Goal: Information Seeking & Learning: Check status

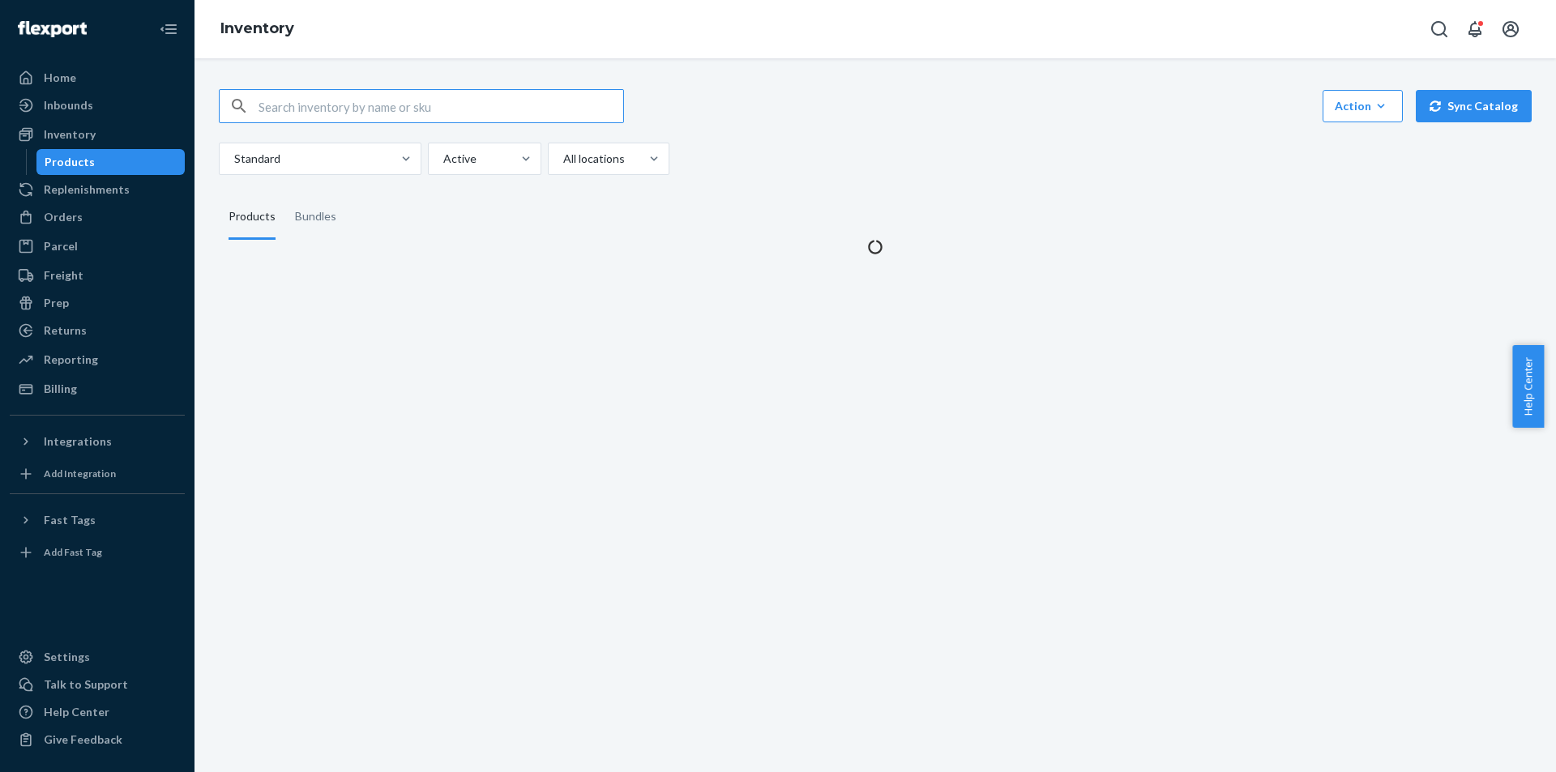
click at [327, 111] on input "text" at bounding box center [440, 106] width 365 height 32
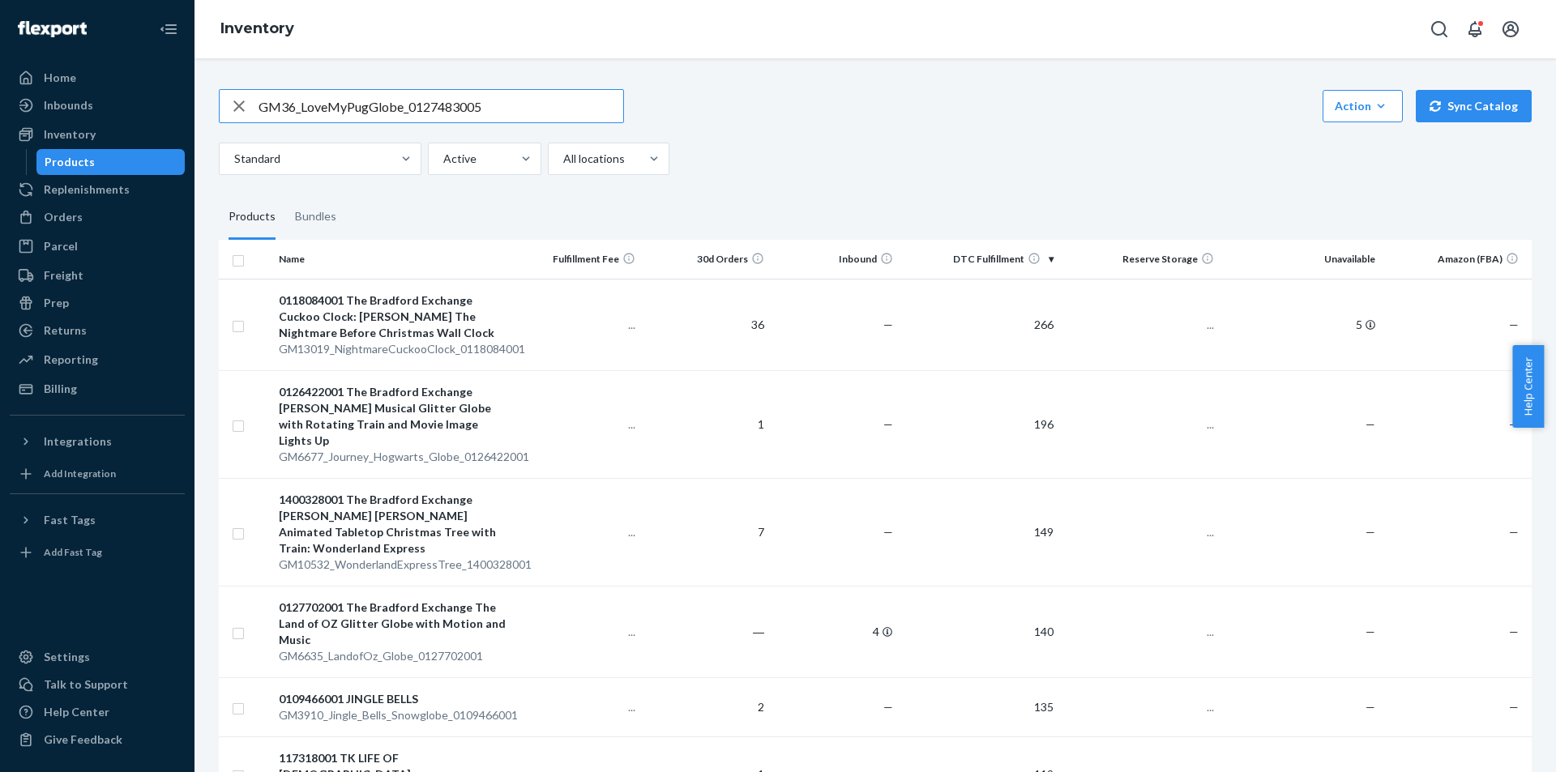
type input "GM36_LoveMyPugGlobe_0127483005"
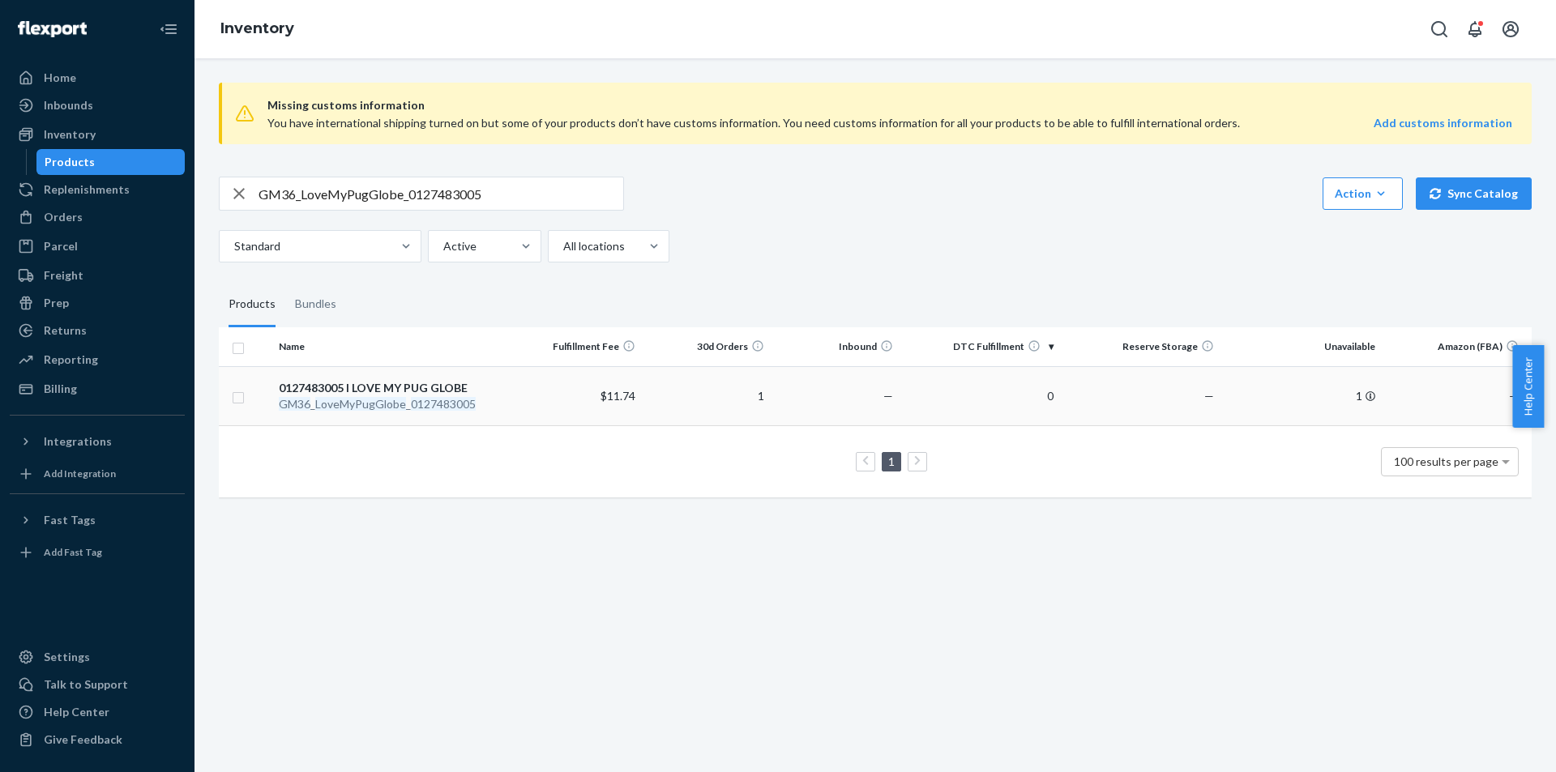
click at [348, 411] on div "GM36 _ LoveMyPugGlobe _ 0127483005" at bounding box center [393, 404] width 228 height 16
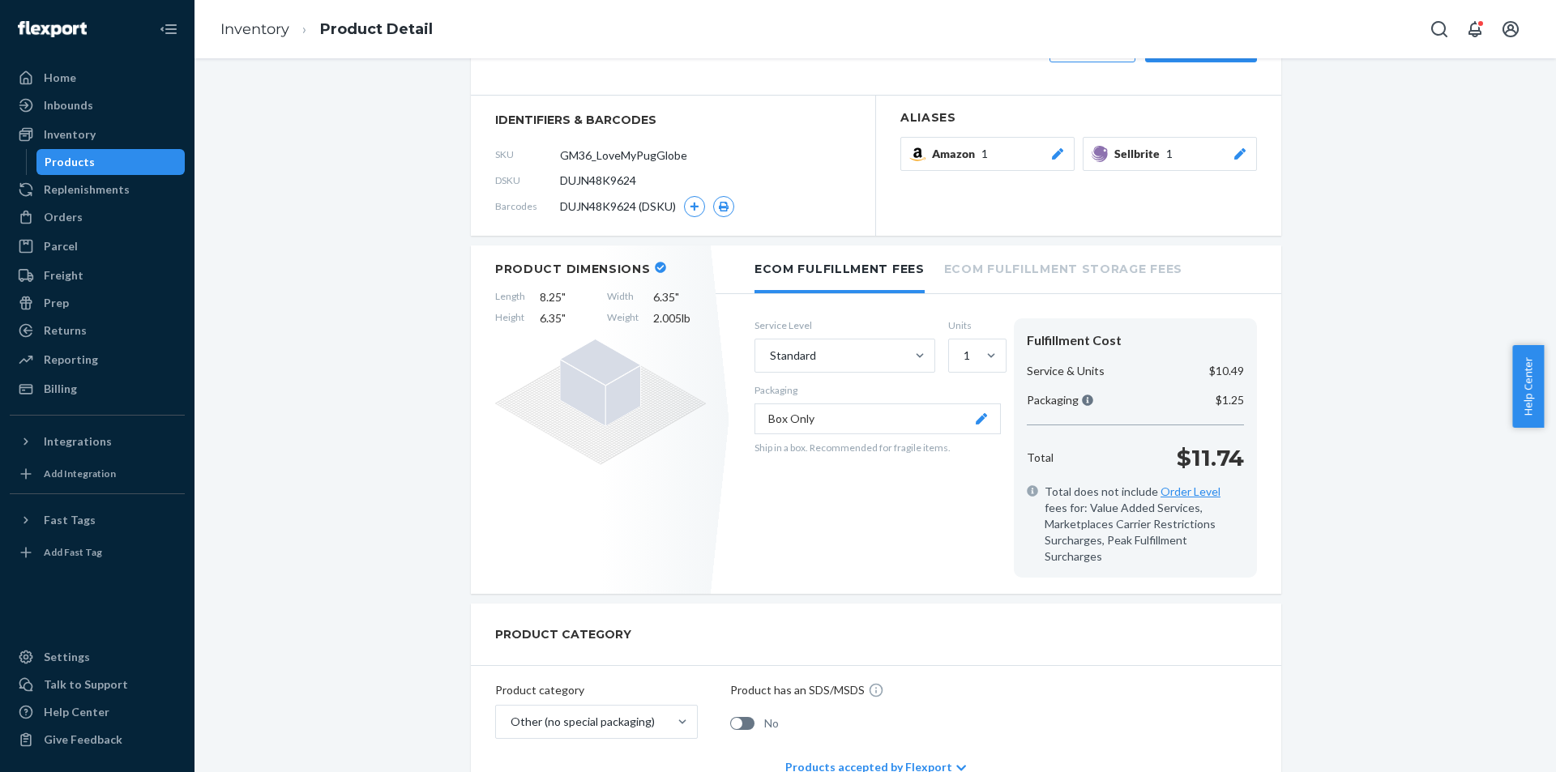
scroll to position [81, 0]
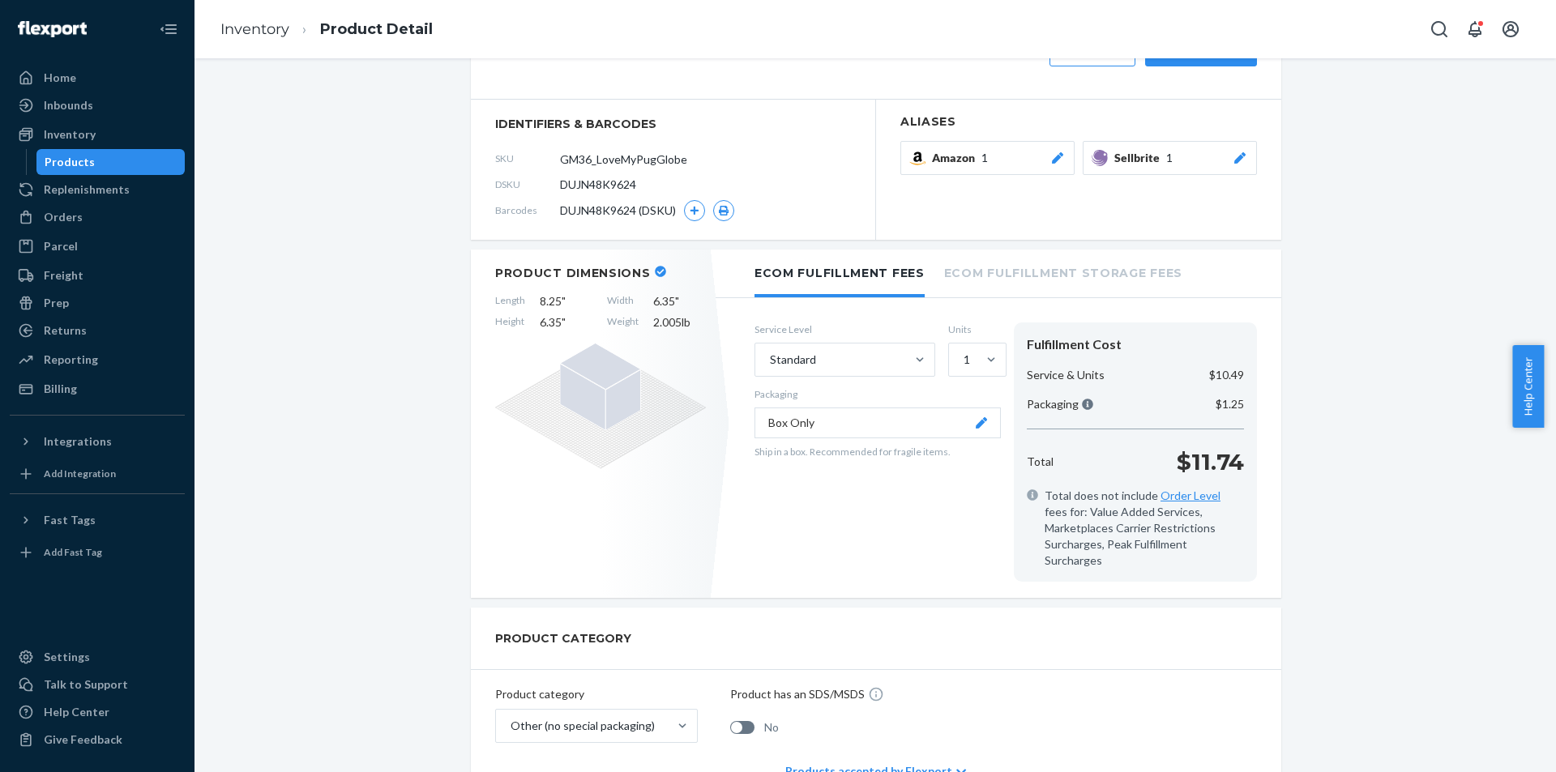
click at [110, 164] on div "Products" at bounding box center [111, 162] width 146 height 23
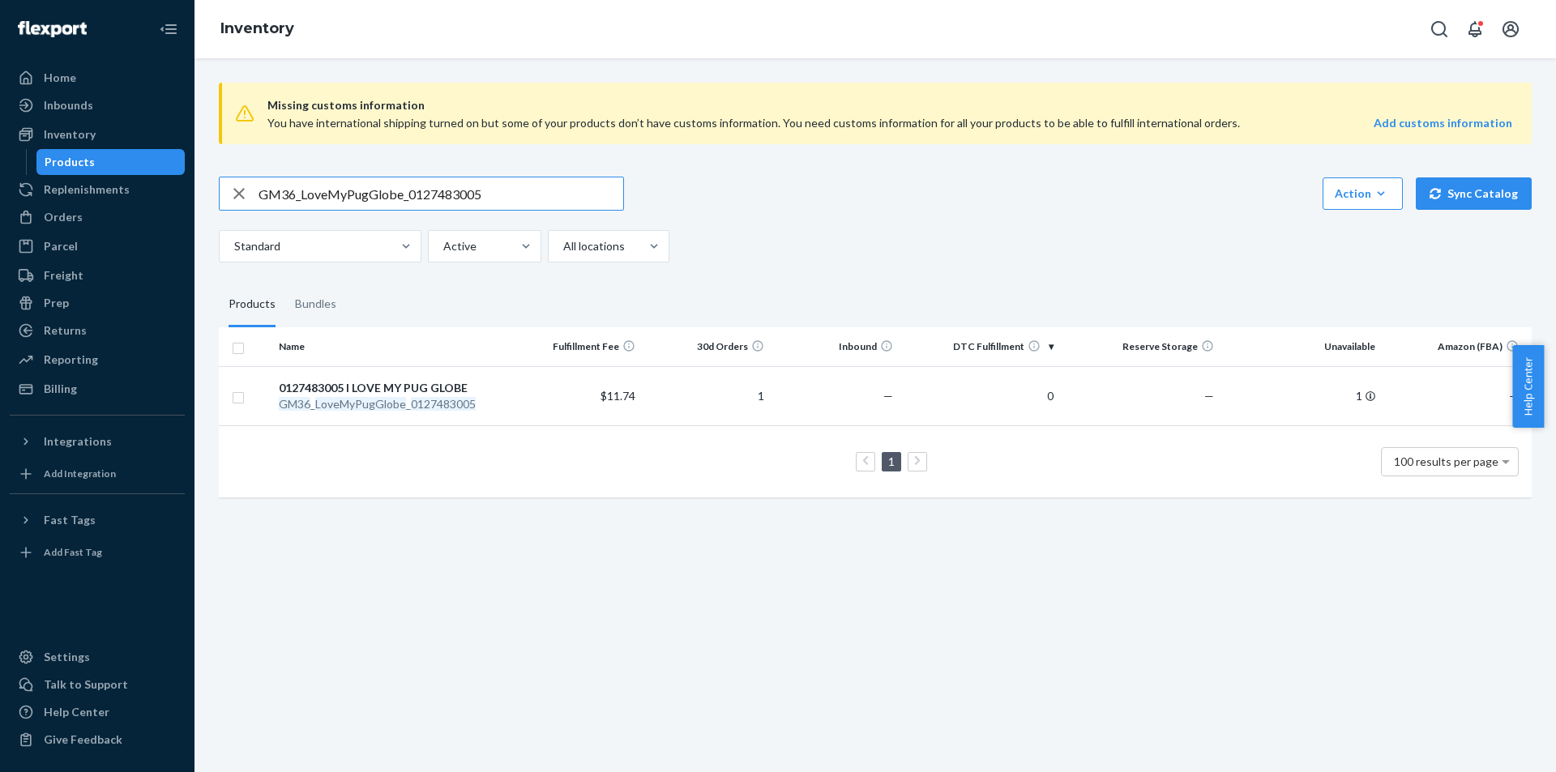
click at [502, 188] on input "GM36_LoveMyPugGlobe_0127483005" at bounding box center [440, 193] width 365 height 32
type input "GM56_HeartGreatSpiritScu_0129460001"
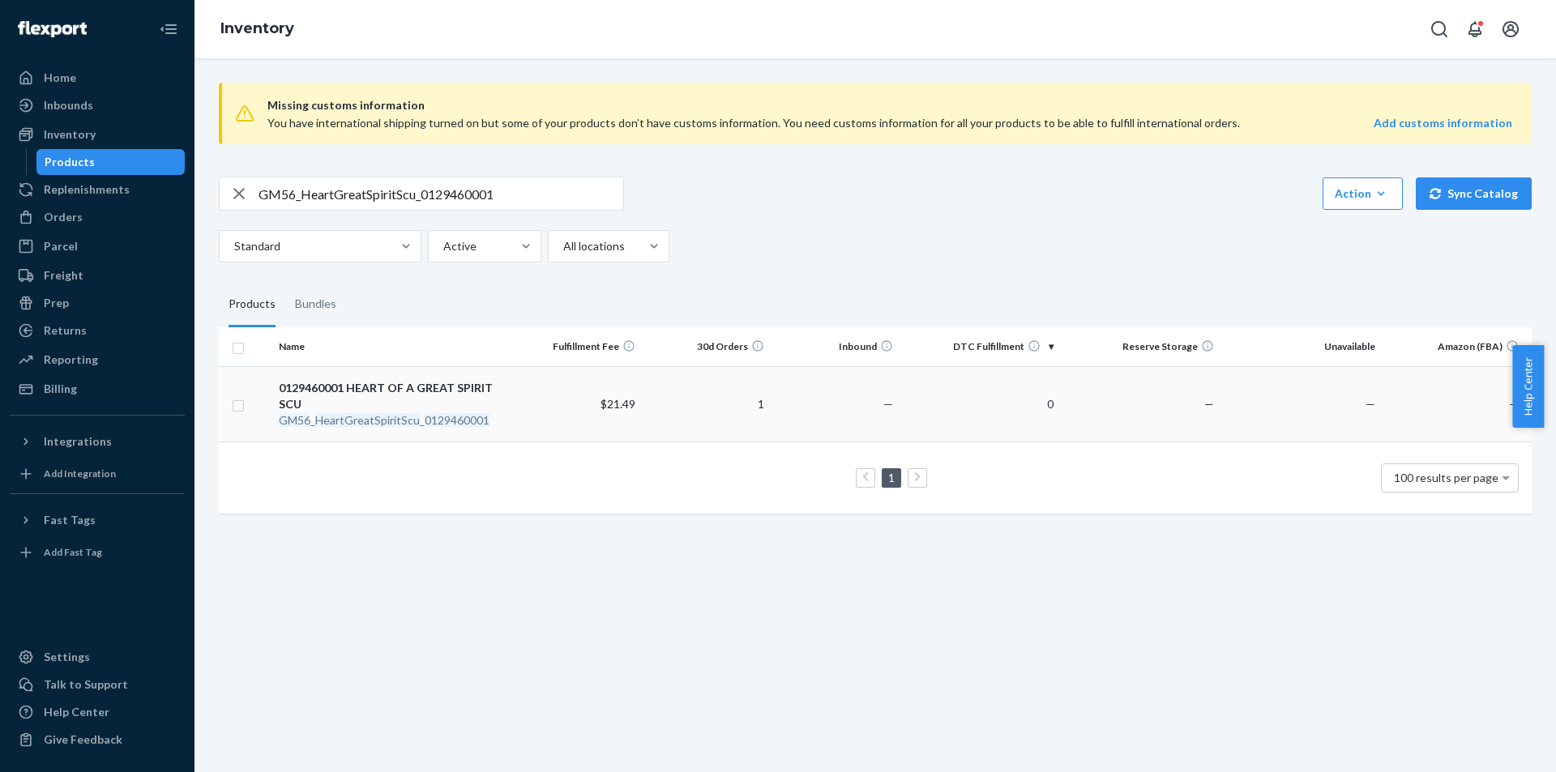
click at [412, 413] on em "HeartGreatSpiritScu" at bounding box center [367, 420] width 105 height 14
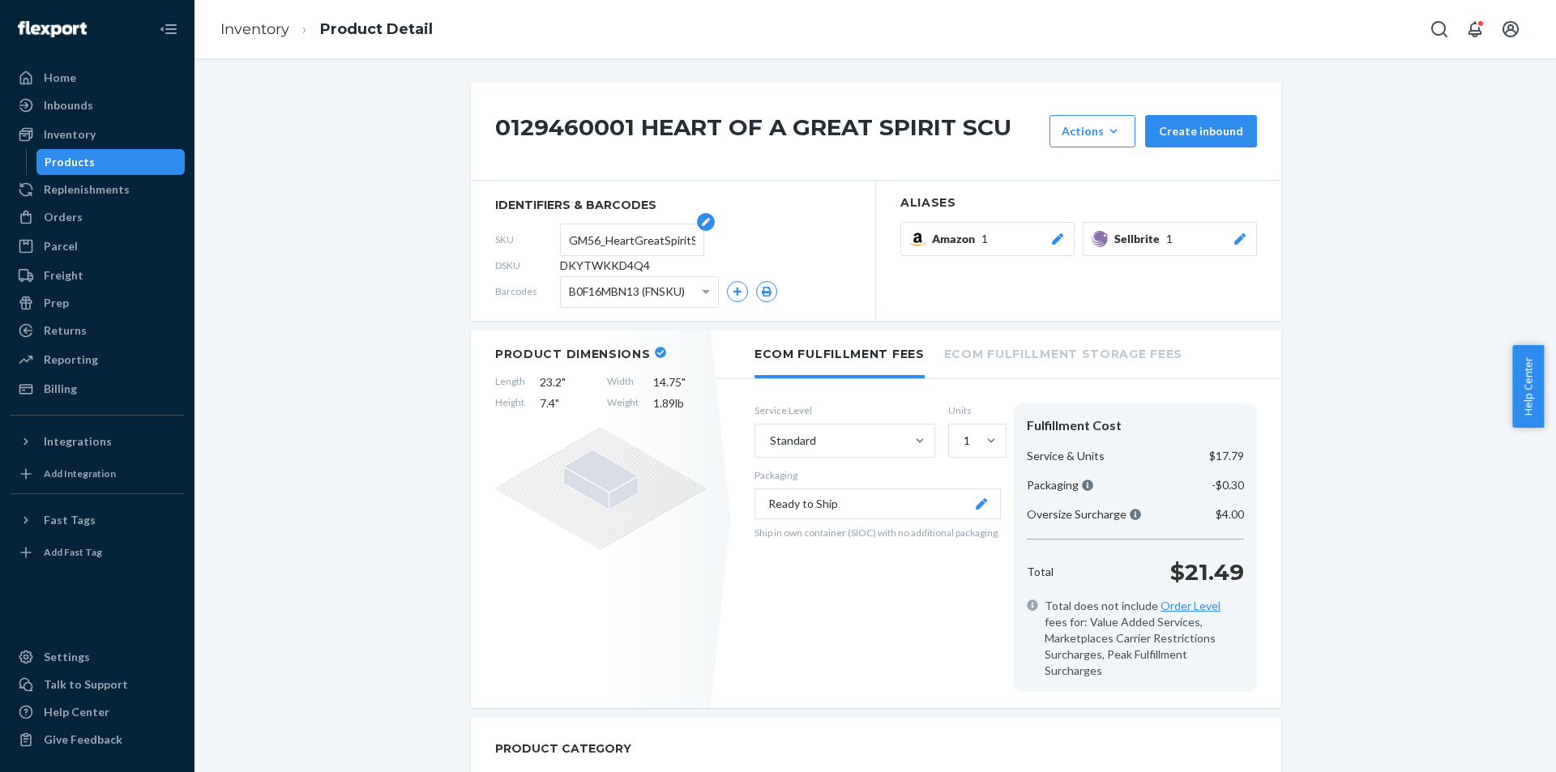
click at [591, 238] on input "GM56_HeartGreatSpiritScu_0129460001" at bounding box center [632, 239] width 126 height 31
click at [79, 227] on div "Orders" at bounding box center [97, 217] width 172 height 23
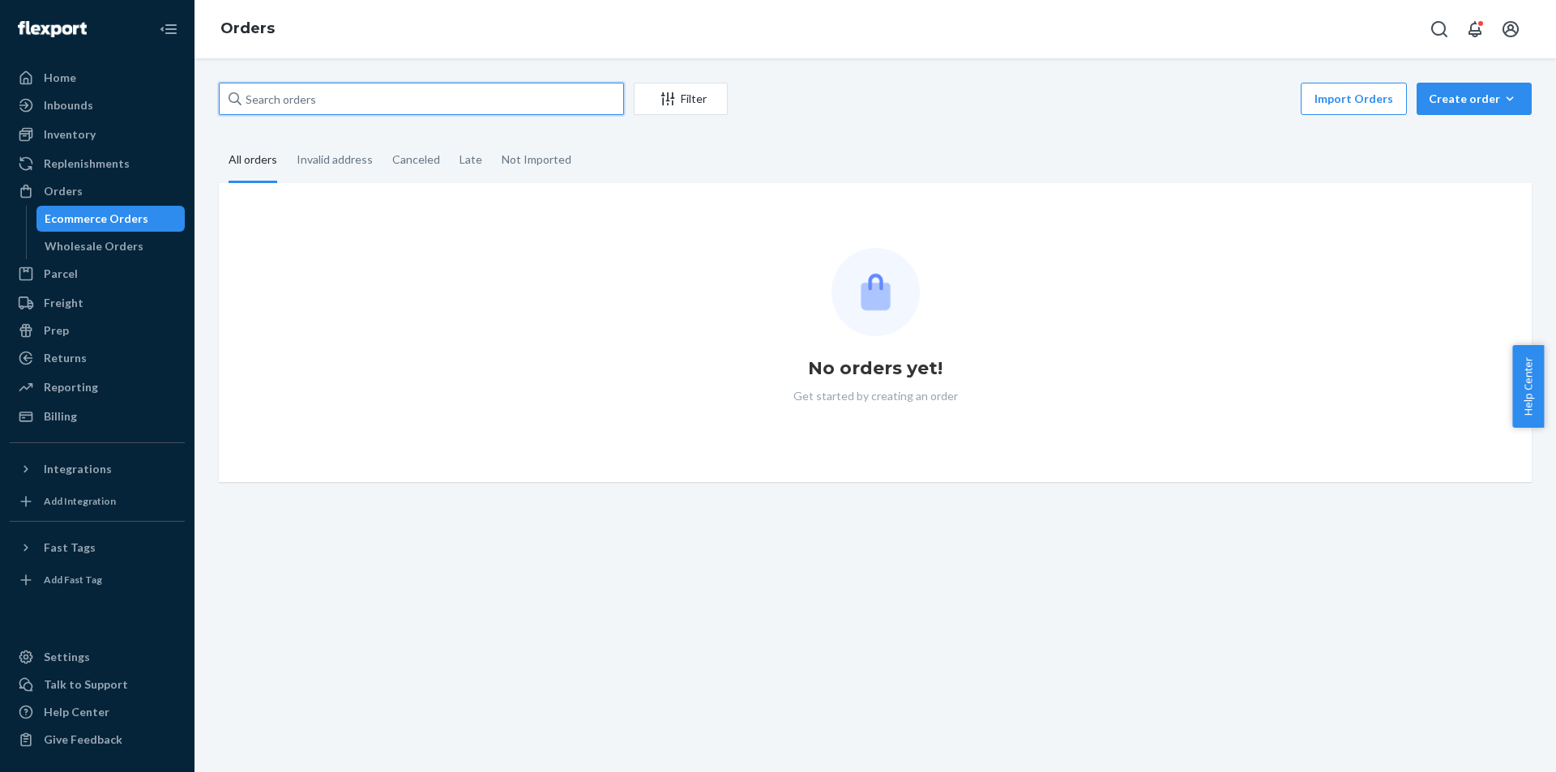
click at [355, 100] on input "text" at bounding box center [421, 99] width 405 height 32
paste input "GM56_HeartGreatSpiritScu_0129460001"
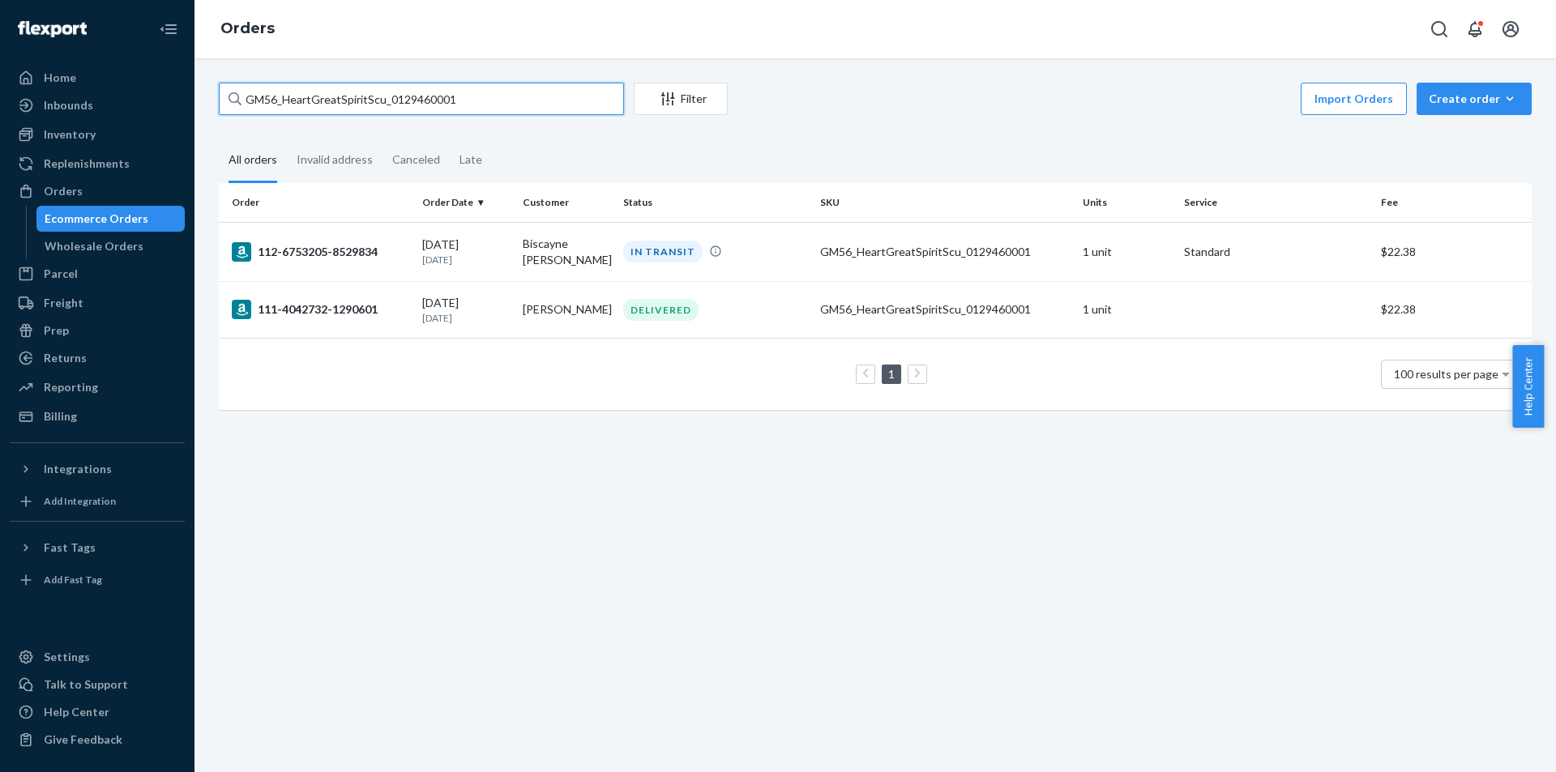
click at [471, 96] on input "GM56_HeartGreatSpiritScu_0129460001" at bounding box center [421, 99] width 405 height 32
paste input "6949_Abraham_Lincoln_Stein_0126400005"
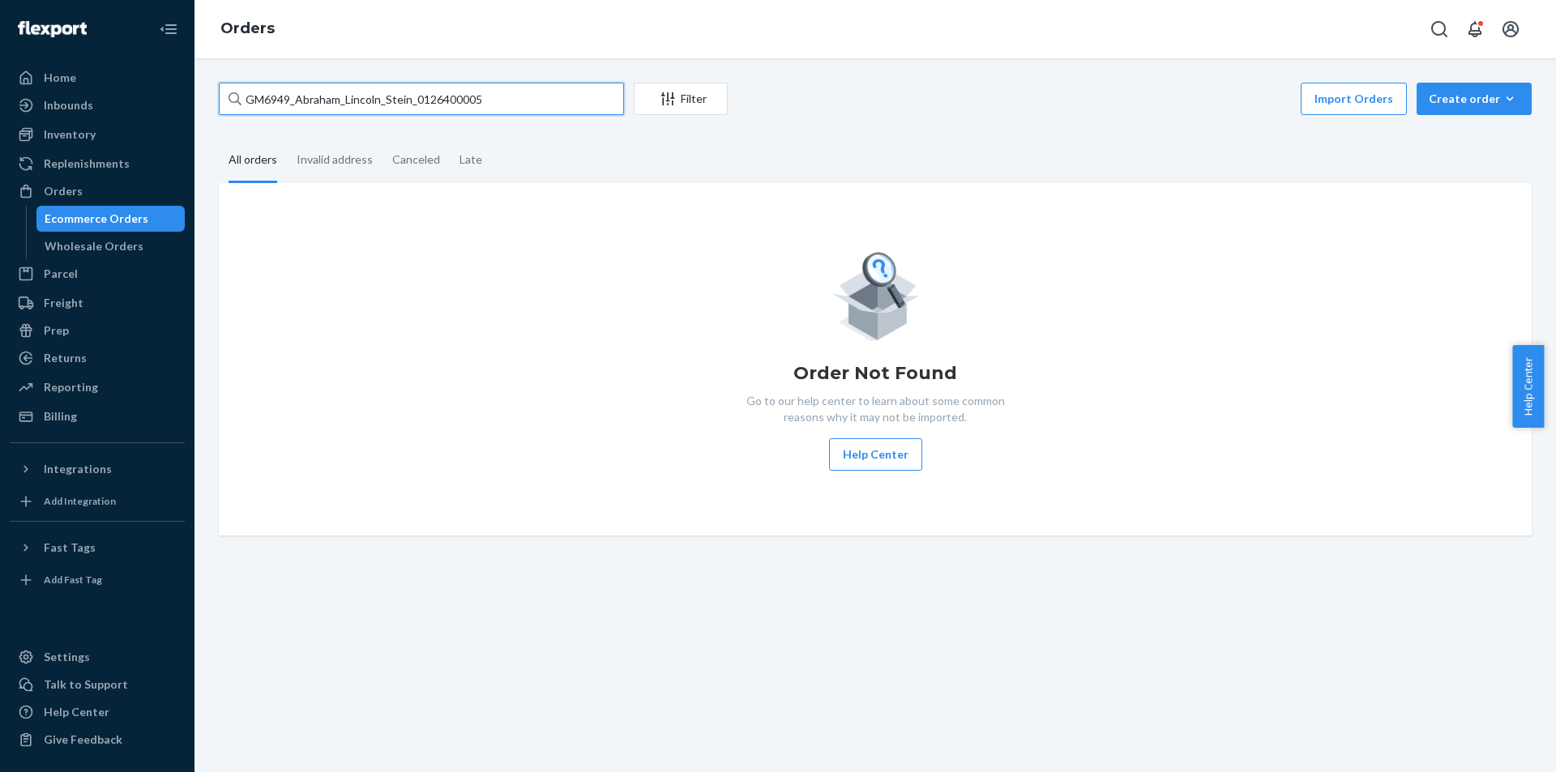
click at [472, 96] on input "GM6949_Abraham_Lincoln_Stein_0126400005" at bounding box center [421, 99] width 405 height 32
paste input "text"
type input "GM6949_Abraham_Lincoln_Stein_0126400005"
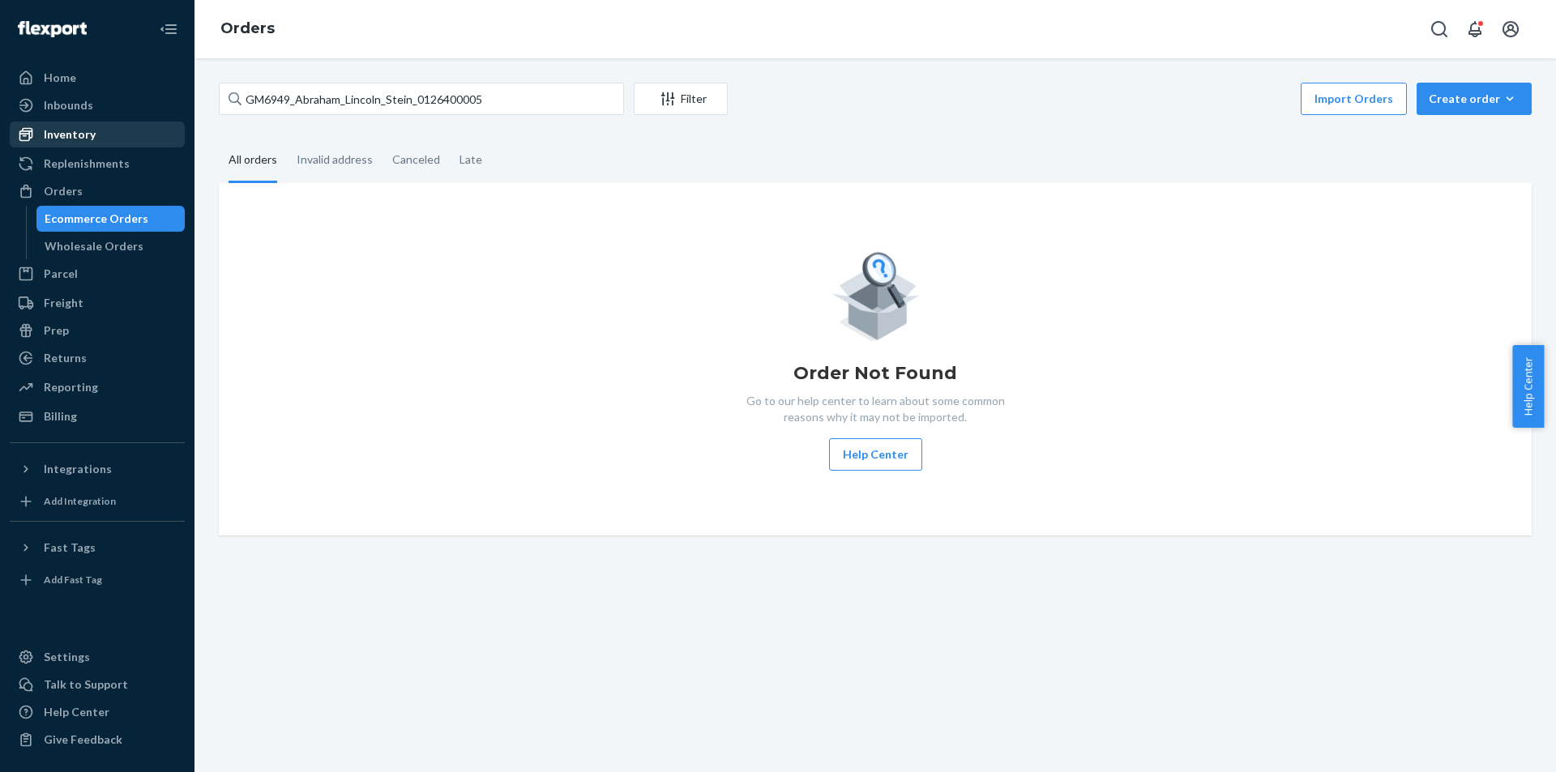
click at [78, 134] on div "Inventory" at bounding box center [70, 134] width 52 height 16
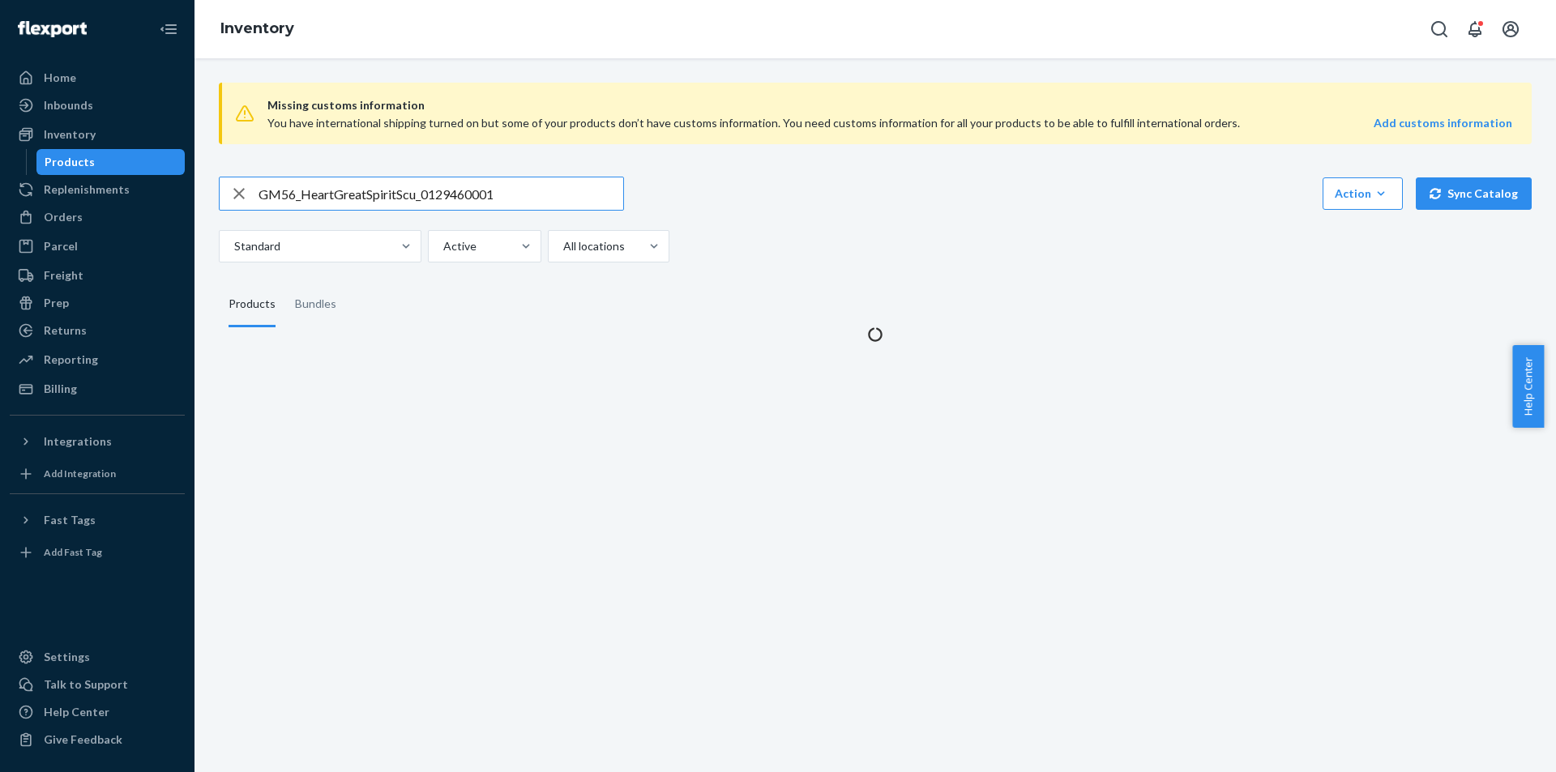
click at [526, 192] on input "GM56_HeartGreatSpiritScu_0129460001" at bounding box center [440, 193] width 365 height 32
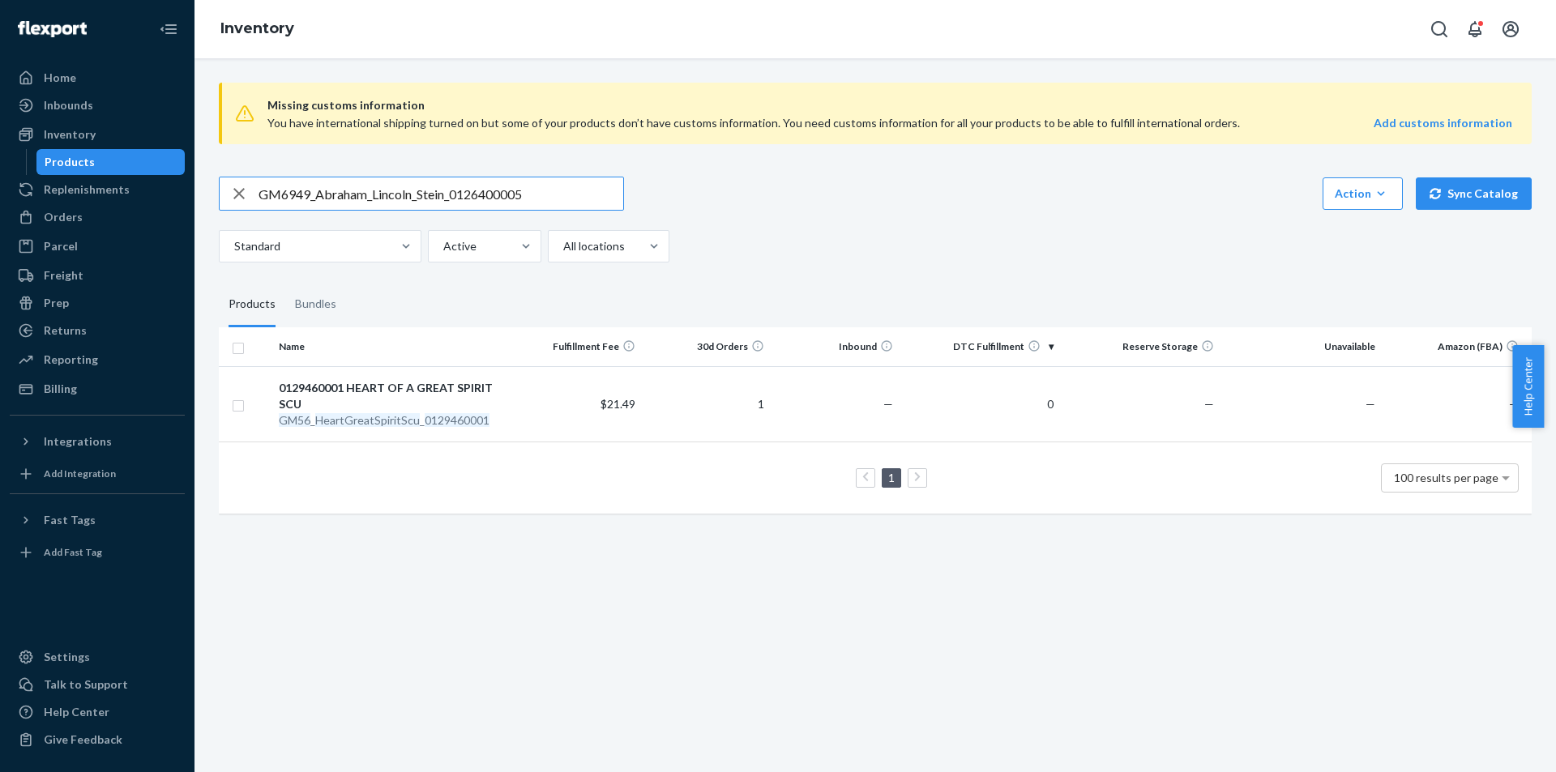
type input "GM6949_Abraham_Lincoln_Stein_0126400005"
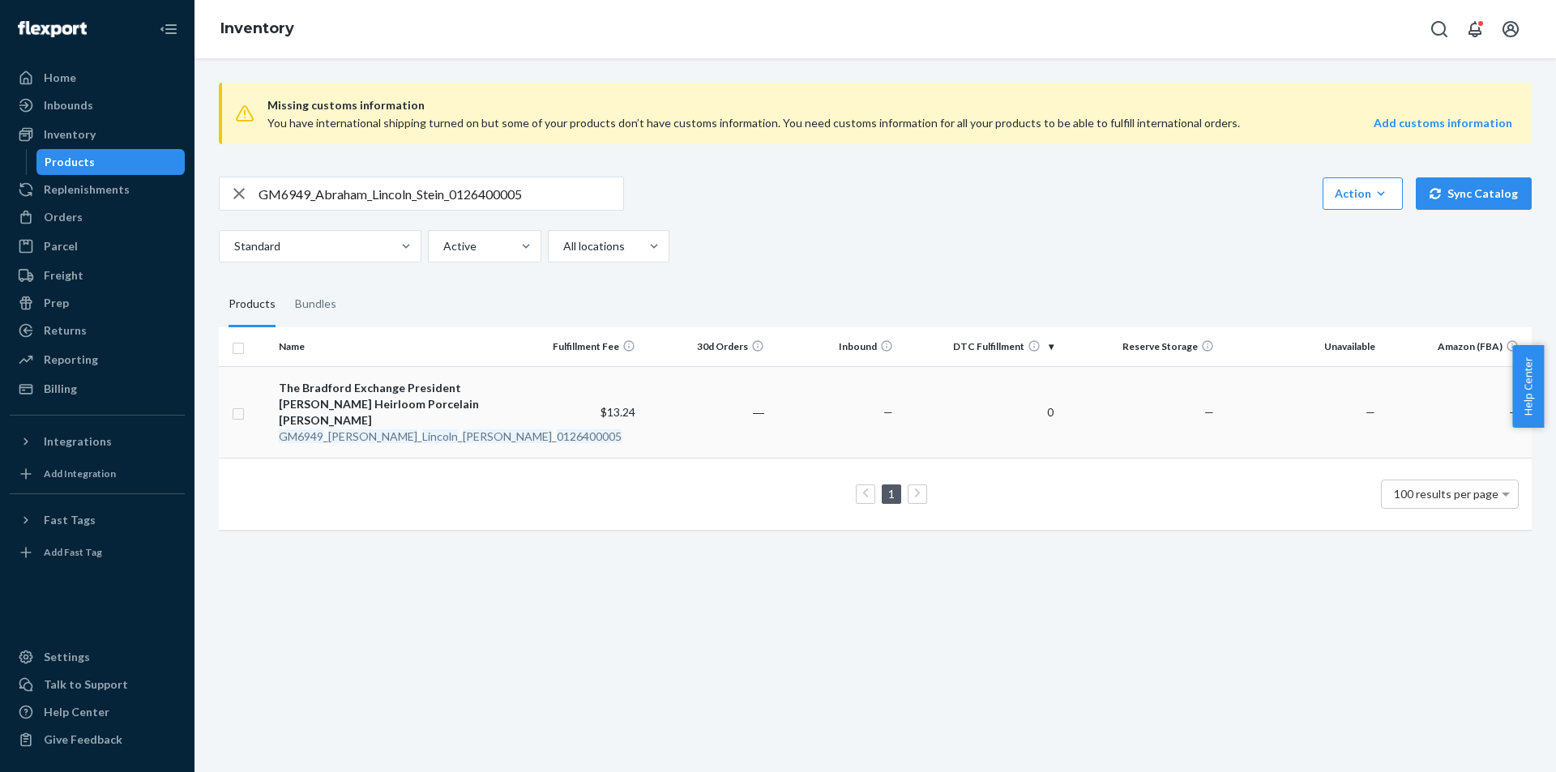
click at [463, 429] on em "[PERSON_NAME]" at bounding box center [507, 436] width 89 height 14
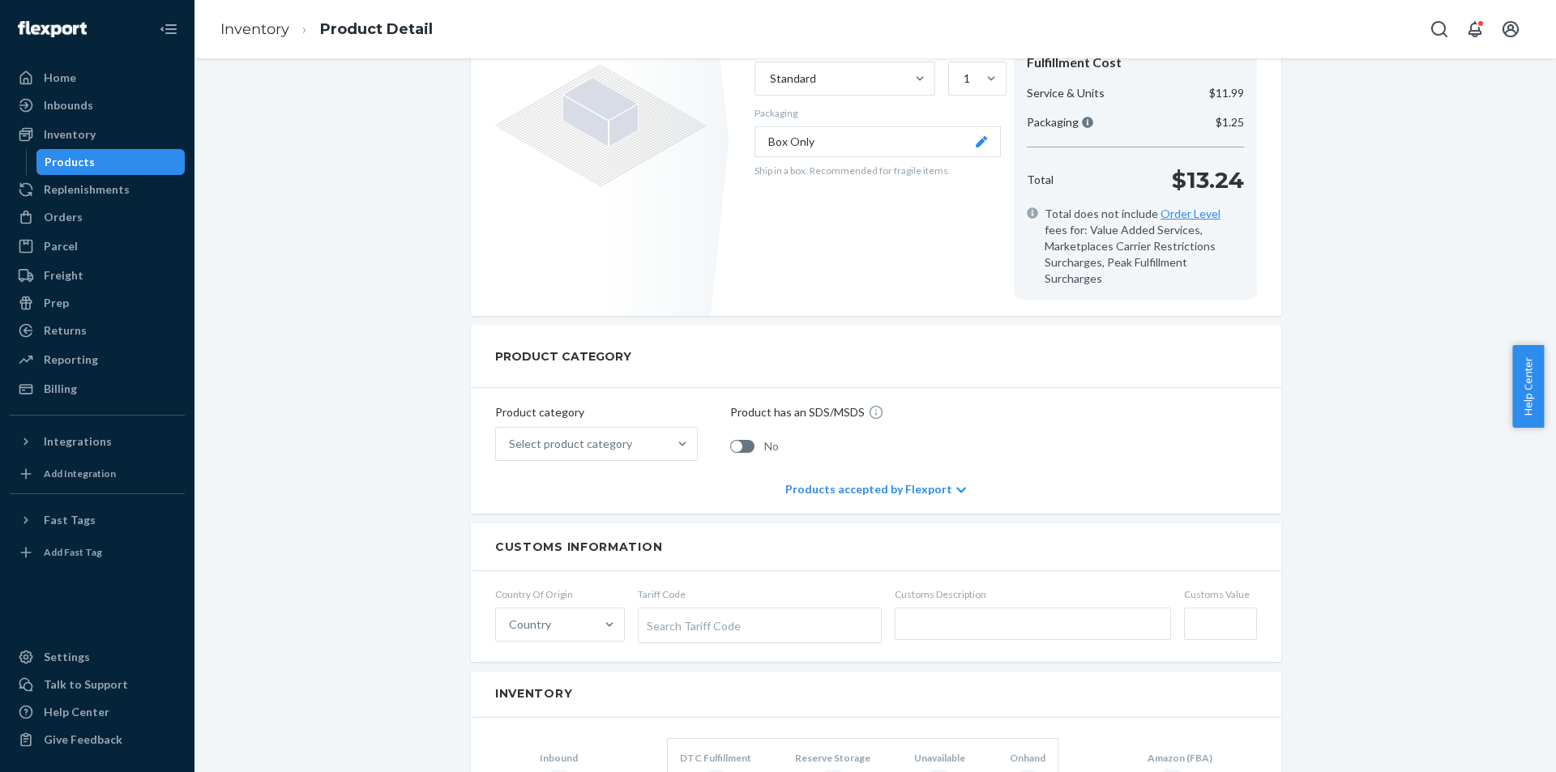
scroll to position [162, 0]
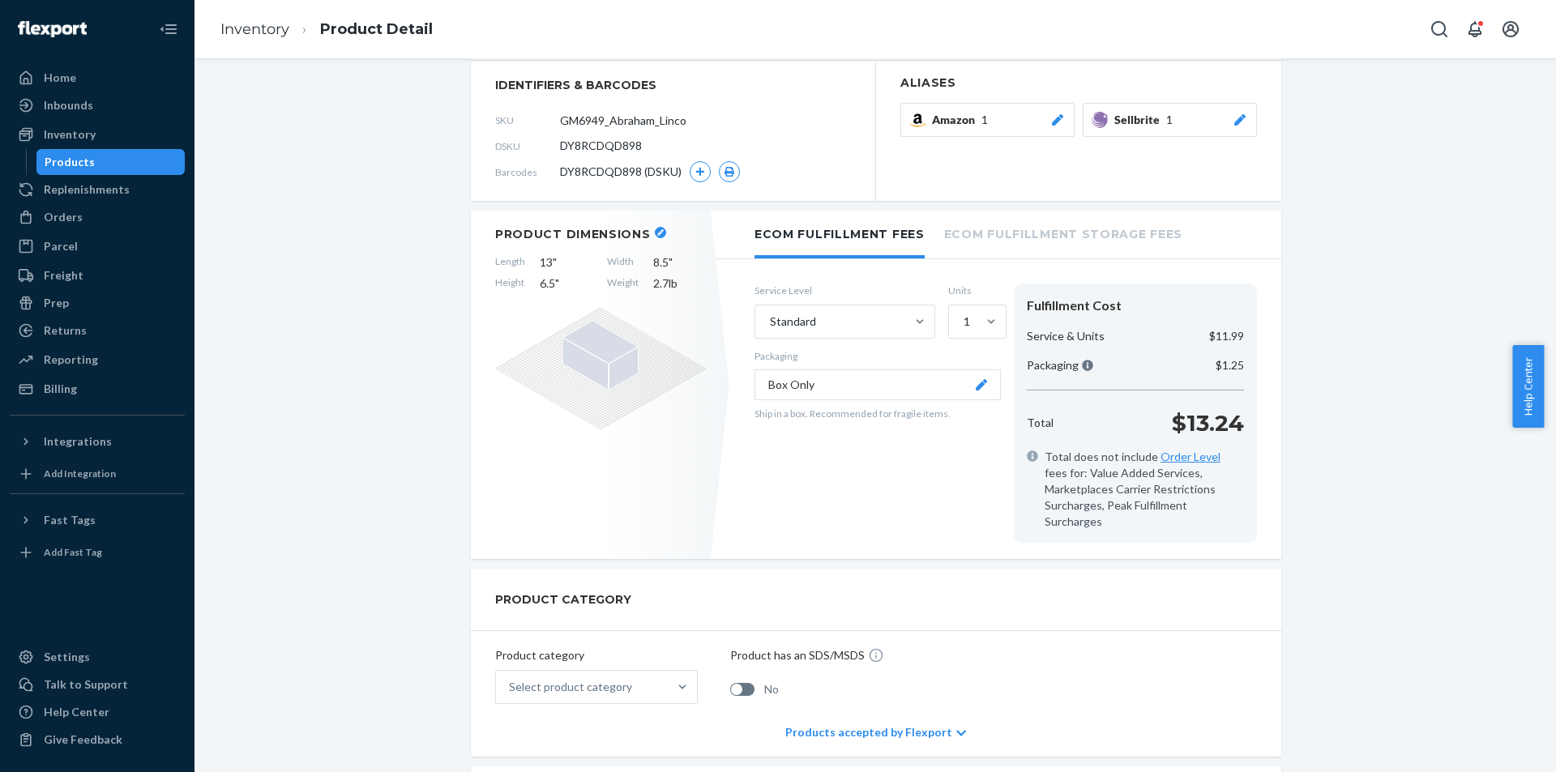
click at [70, 150] on link "Products" at bounding box center [110, 162] width 149 height 26
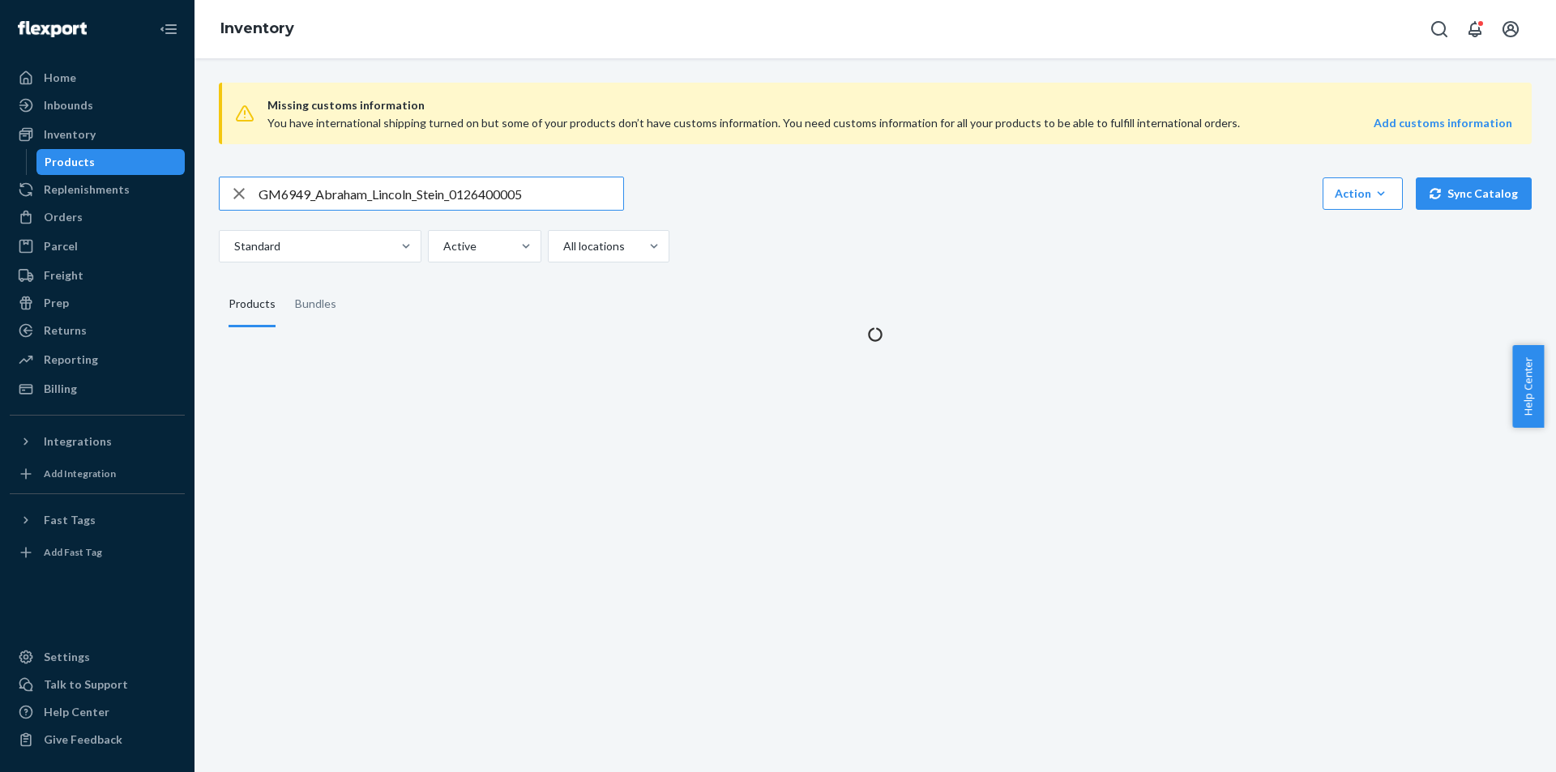
click at [586, 200] on input "GM6949_Abraham_Lincoln_Stein_0126400005" at bounding box center [440, 193] width 365 height 32
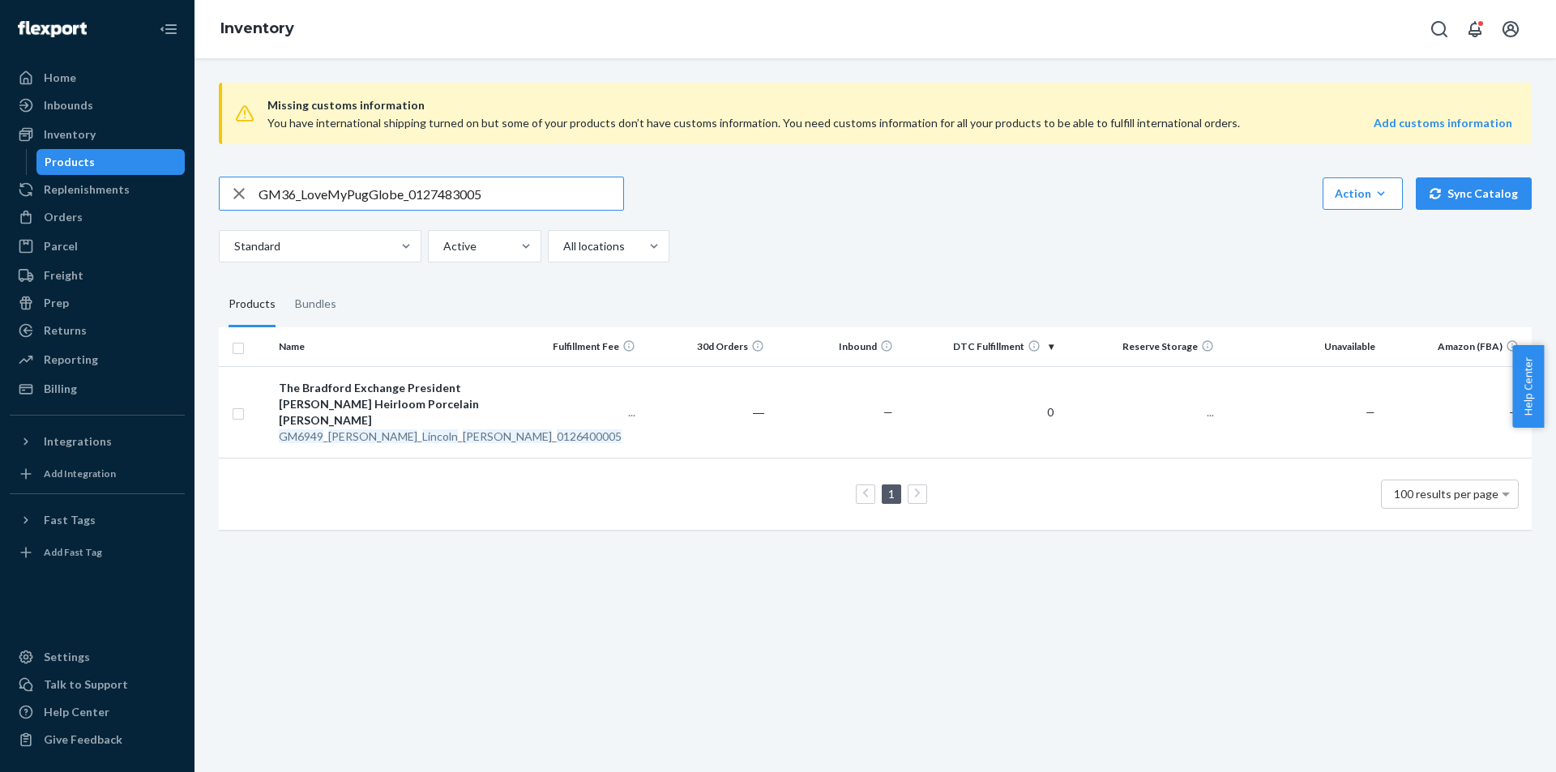
type input "GM36_LoveMyPugGlobe_0127483005"
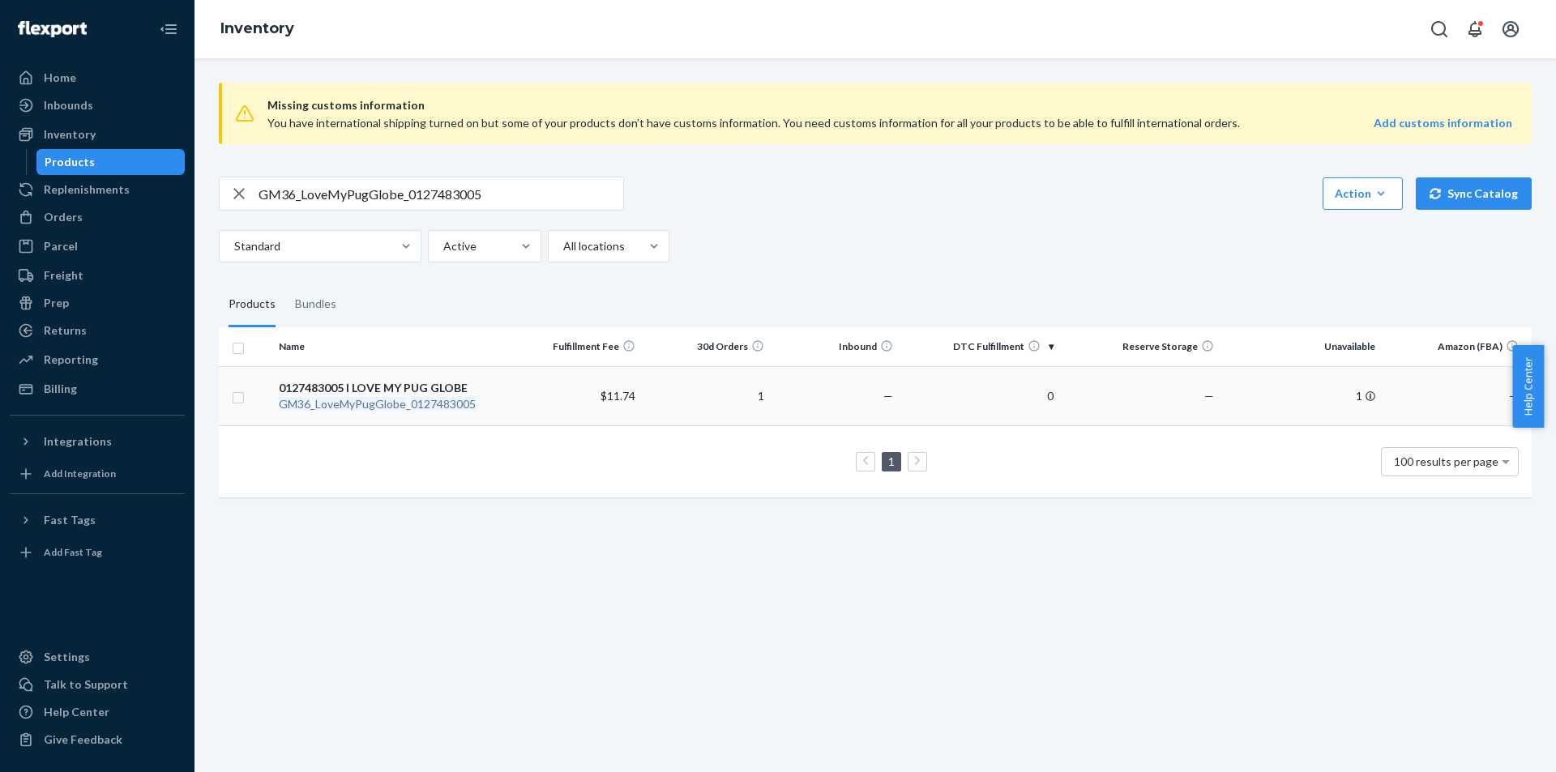
click at [386, 398] on em "LoveMyPugGlobe" at bounding box center [360, 404] width 91 height 14
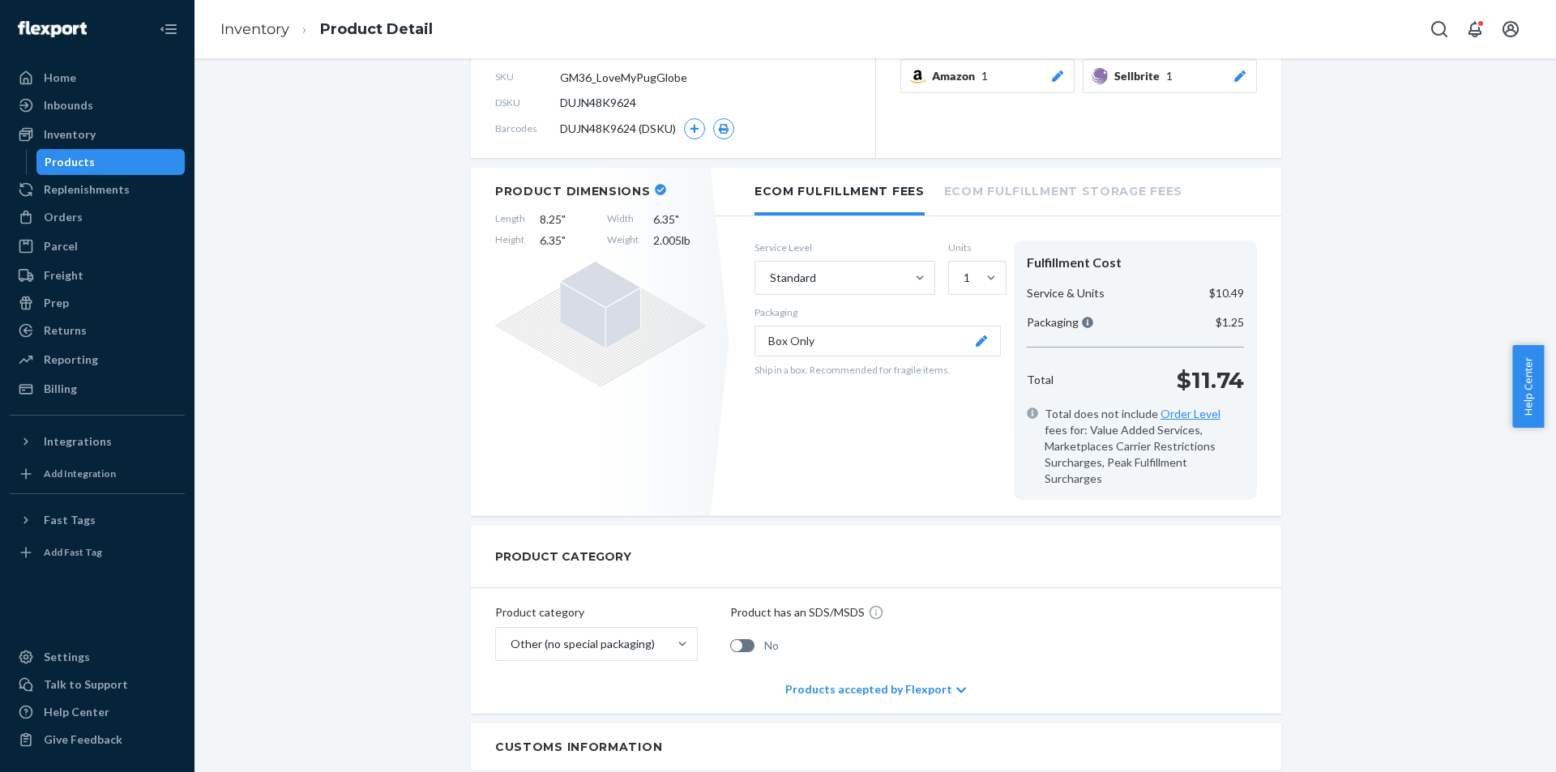
scroll to position [162, 0]
